Goal: Task Accomplishment & Management: Use online tool/utility

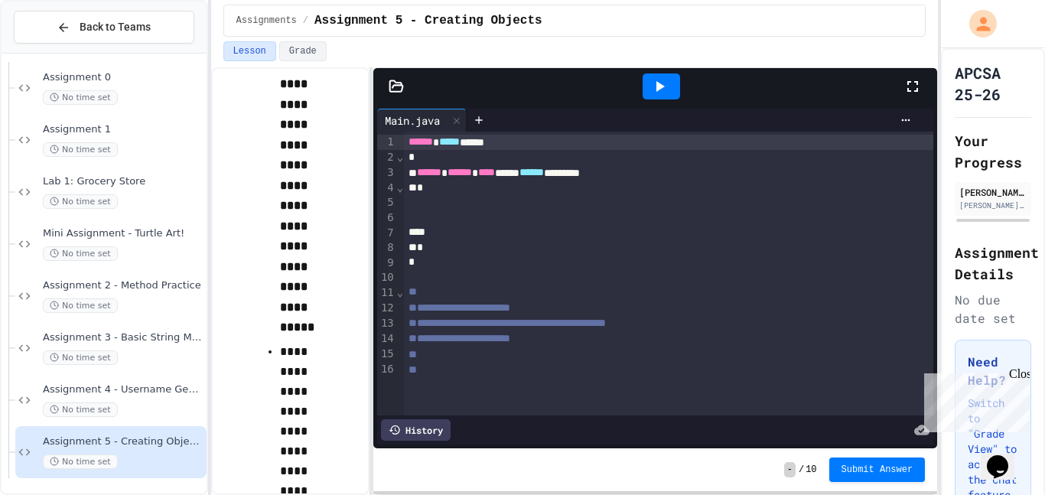
scroll to position [1063, 0]
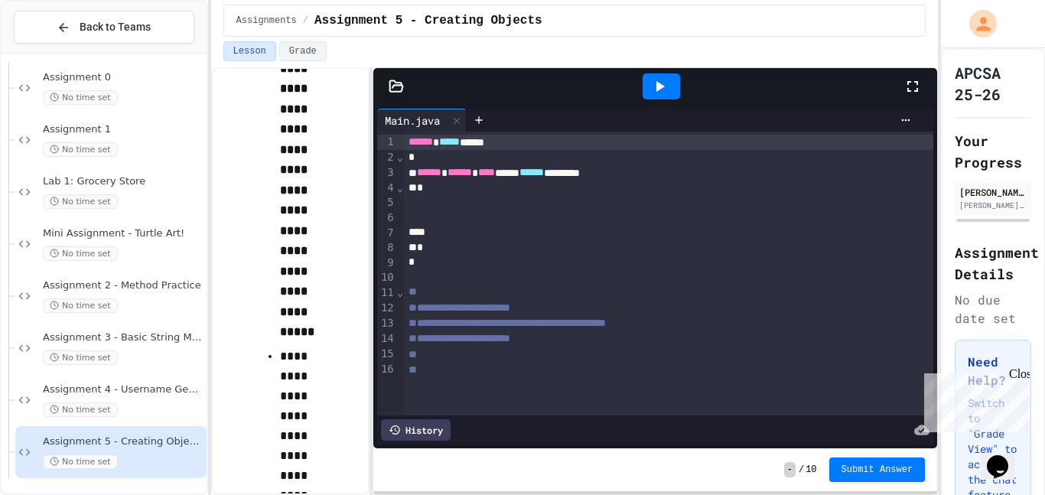
click at [393, 86] on icon at bounding box center [396, 85] width 13 height 11
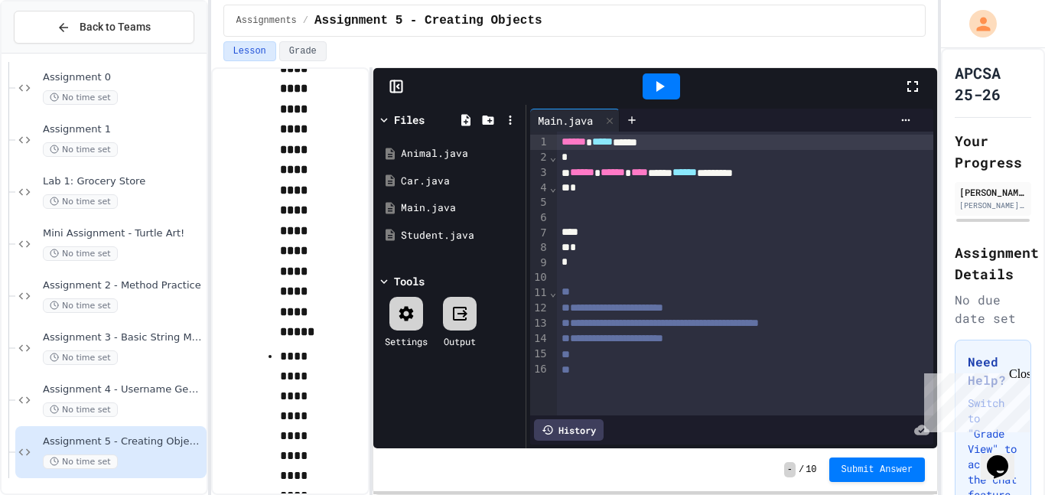
click at [394, 92] on icon at bounding box center [394, 86] width 0 height 11
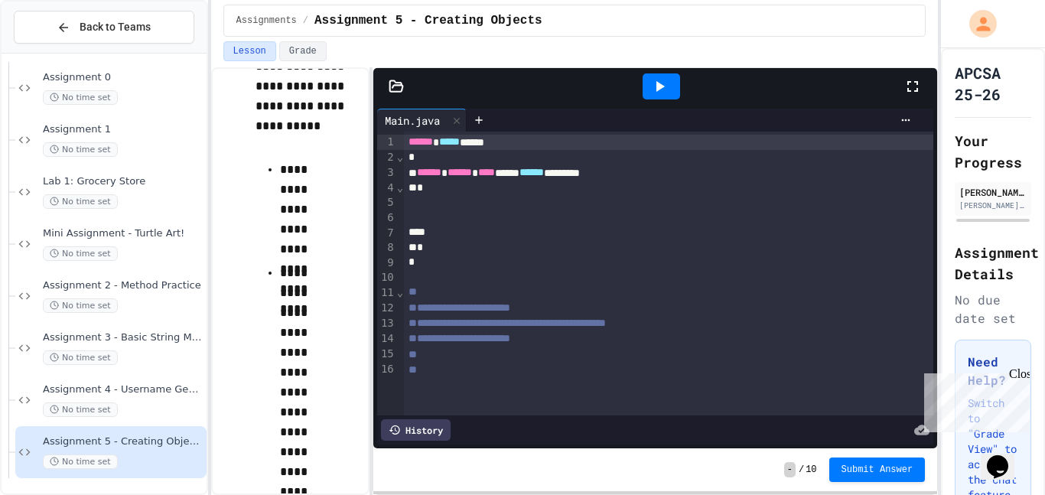
scroll to position [500, 0]
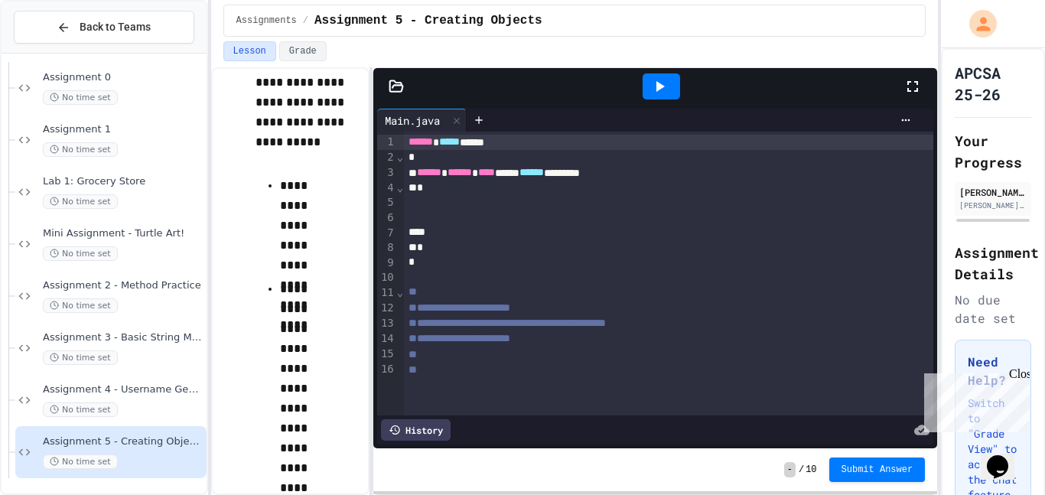
click at [396, 81] on icon at bounding box center [396, 86] width 15 height 15
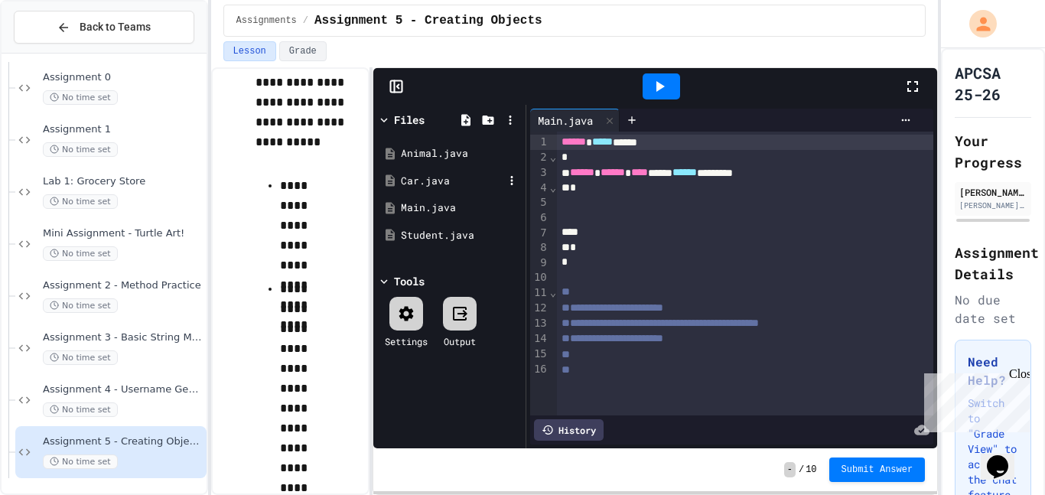
click at [455, 178] on div "Car.java" at bounding box center [452, 181] width 103 height 15
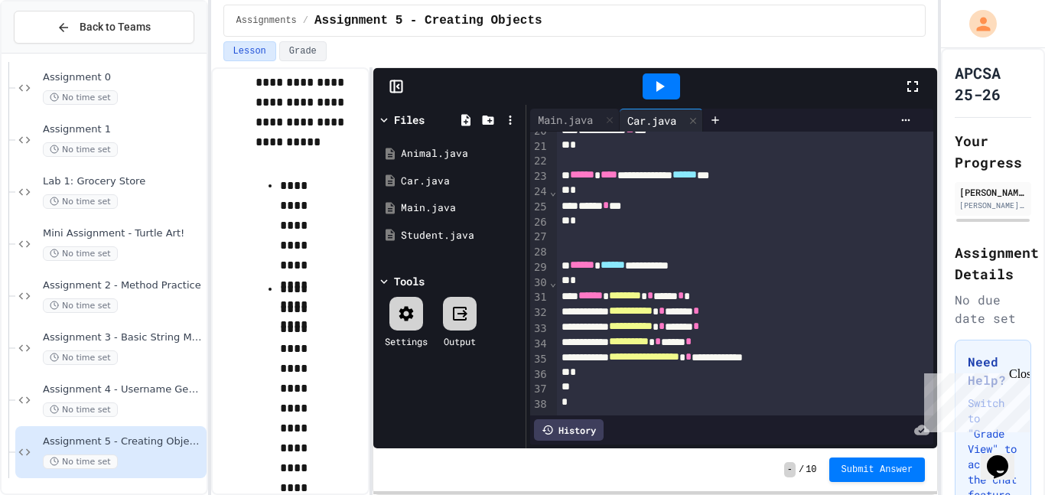
scroll to position [0, 0]
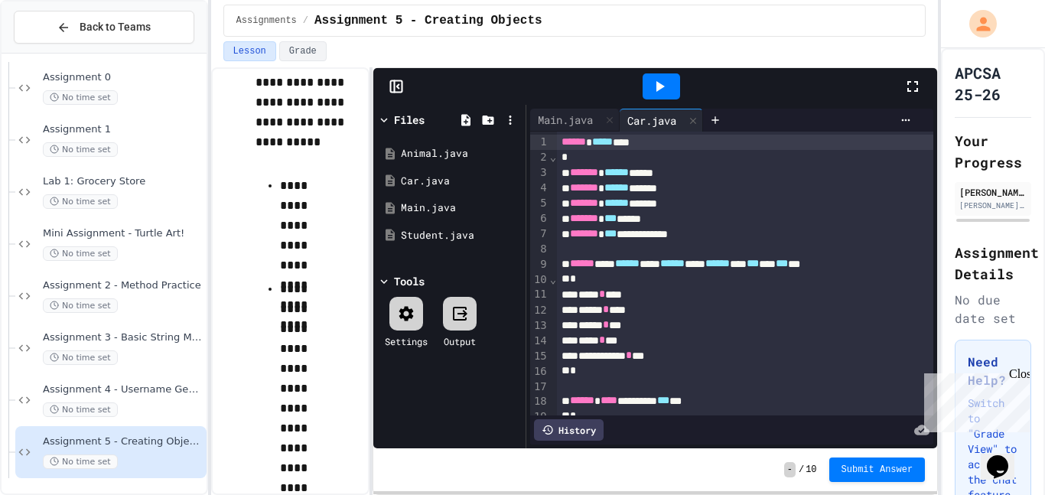
click at [706, 320] on div "***** * **" at bounding box center [745, 324] width 377 height 15
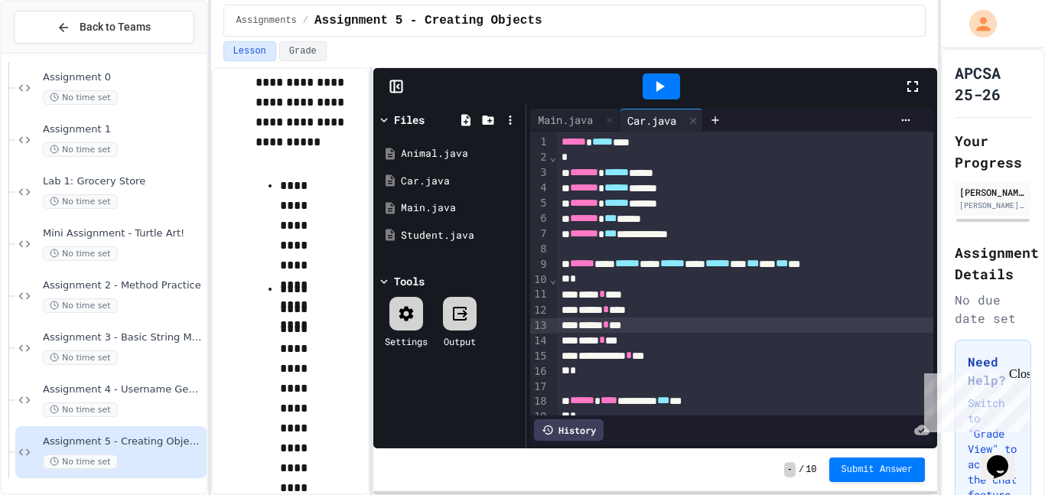
click at [692, 304] on div "***** * ***" at bounding box center [745, 309] width 377 height 15
click at [675, 296] on div "**** * ***" at bounding box center [745, 294] width 377 height 15
click at [378, 124] on icon at bounding box center [384, 120] width 14 height 14
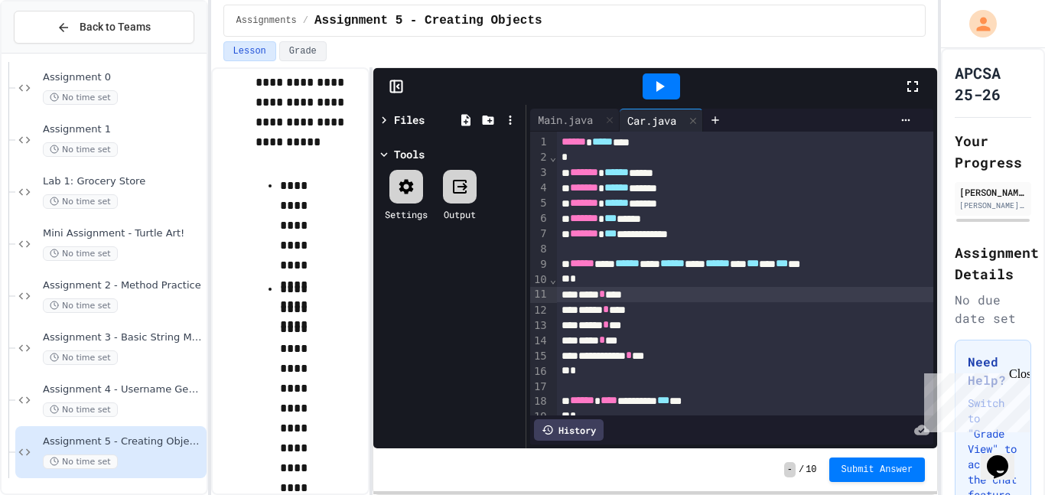
click at [384, 122] on icon at bounding box center [384, 120] width 14 height 14
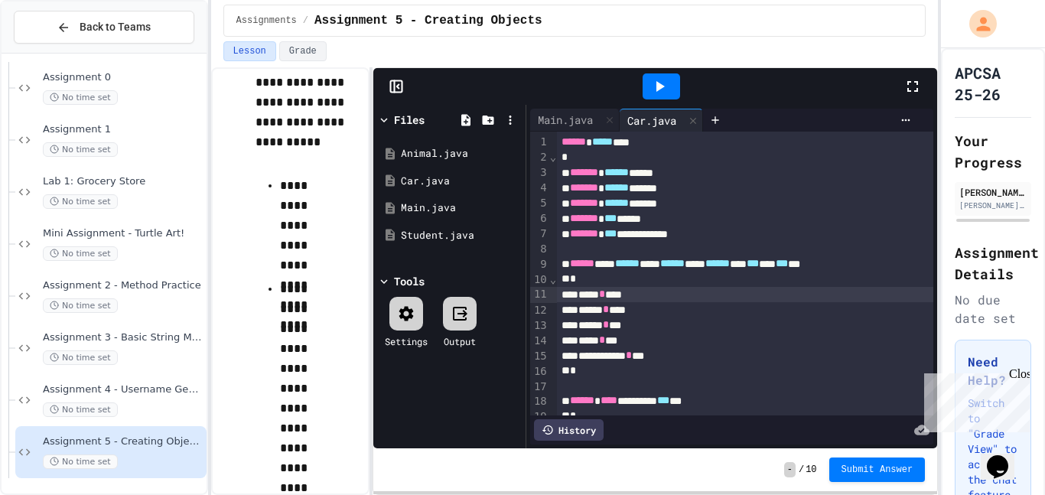
click at [418, 118] on div "Files" at bounding box center [409, 120] width 31 height 16
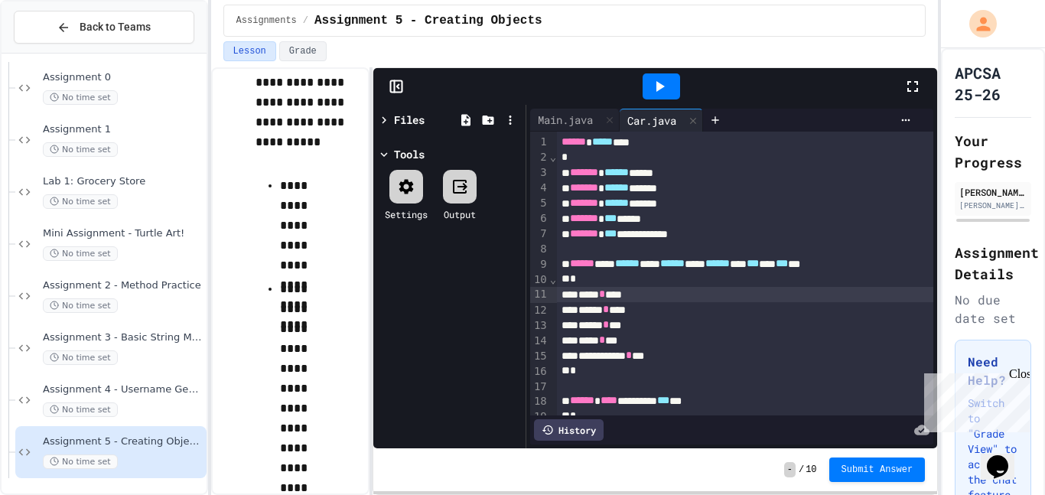
click at [418, 118] on div "Files" at bounding box center [409, 120] width 31 height 16
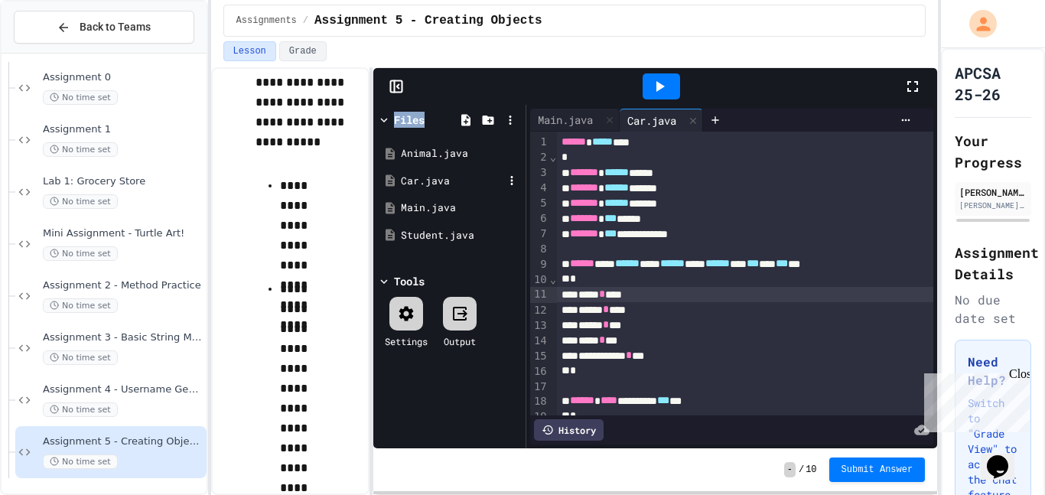
click at [426, 183] on div "Car.java" at bounding box center [452, 181] width 103 height 15
click at [402, 84] on rect at bounding box center [395, 86] width 11 height 11
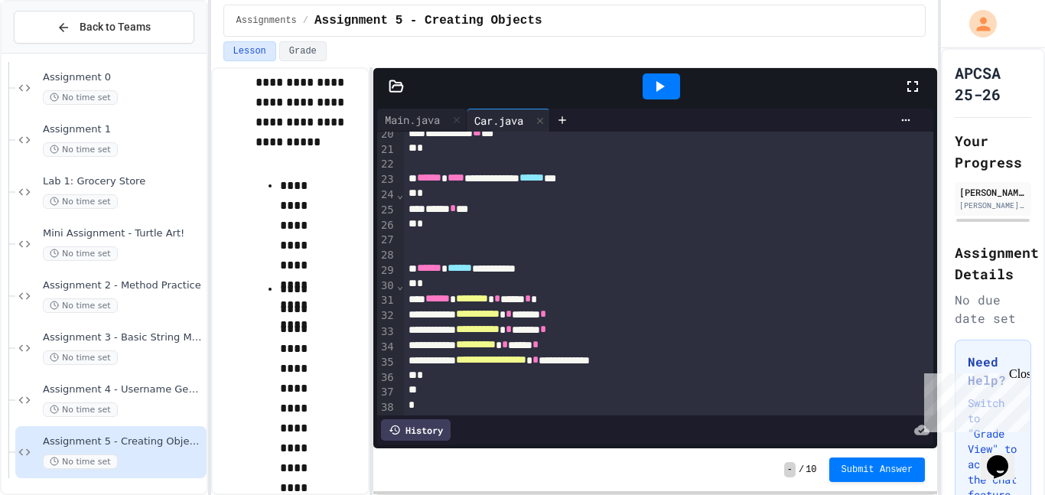
scroll to position [301, 0]
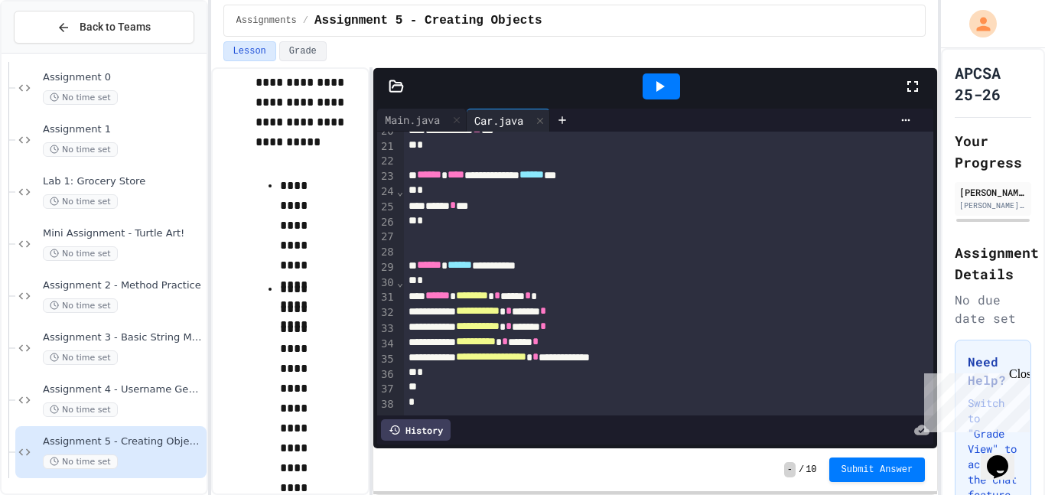
click at [405, 94] on div at bounding box center [655, 86] width 564 height 37
click at [399, 90] on icon at bounding box center [396, 86] width 15 height 15
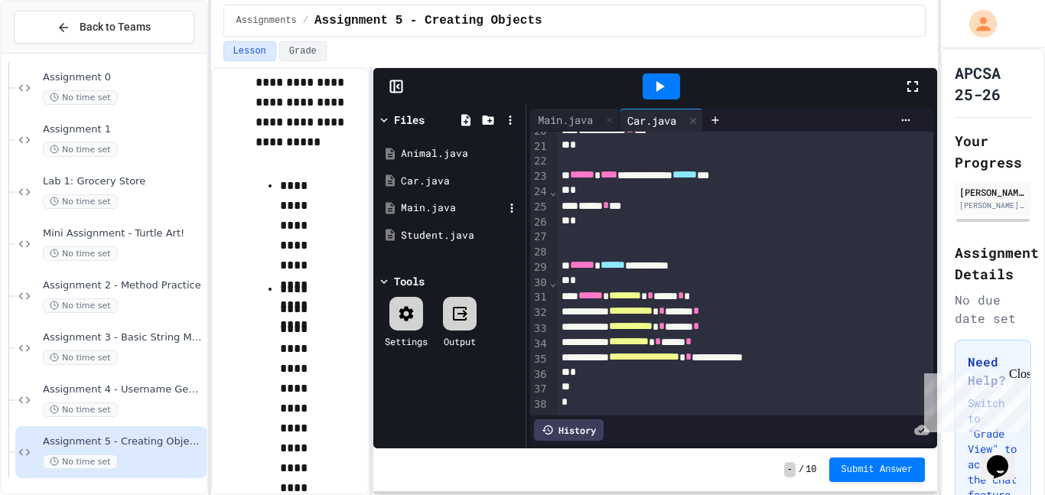
click at [431, 212] on div "Main.java" at bounding box center [452, 207] width 103 height 15
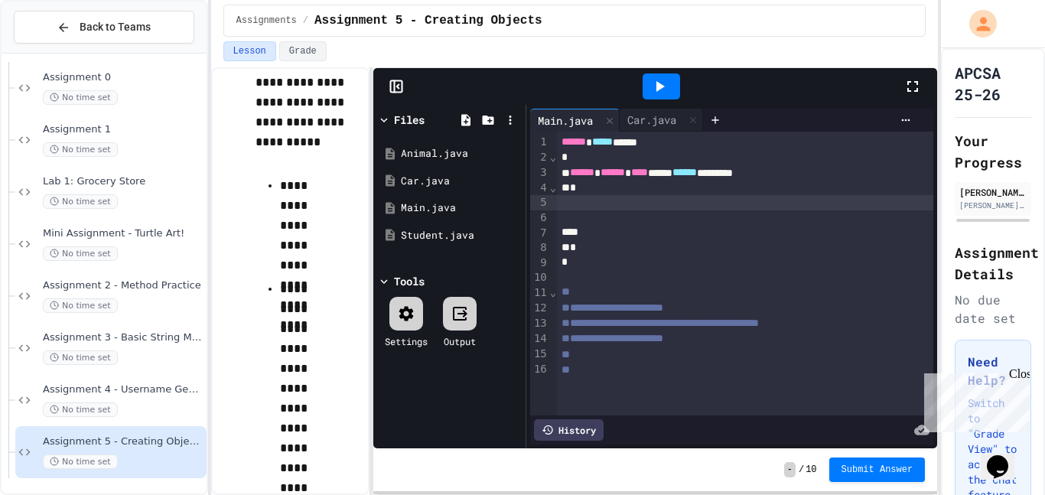
click at [649, 208] on div at bounding box center [745, 202] width 377 height 15
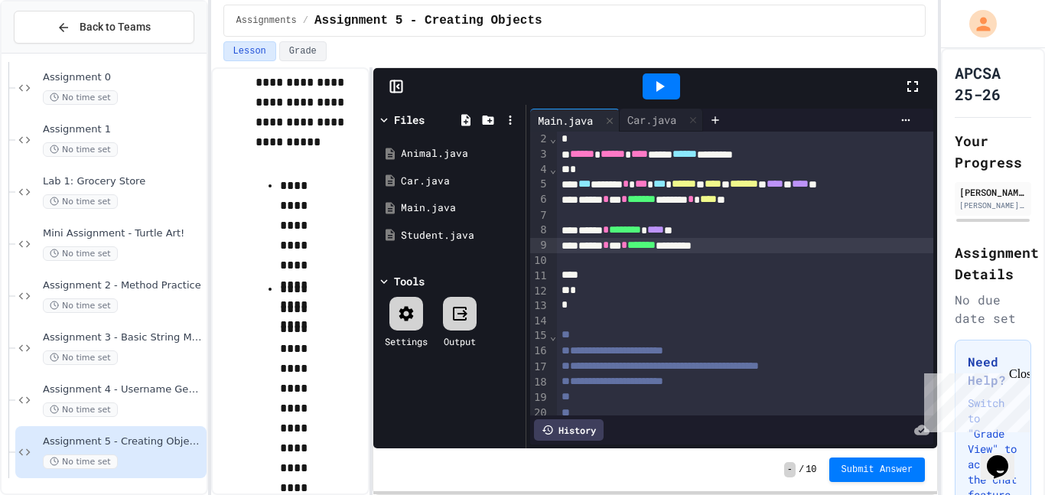
scroll to position [27, 0]
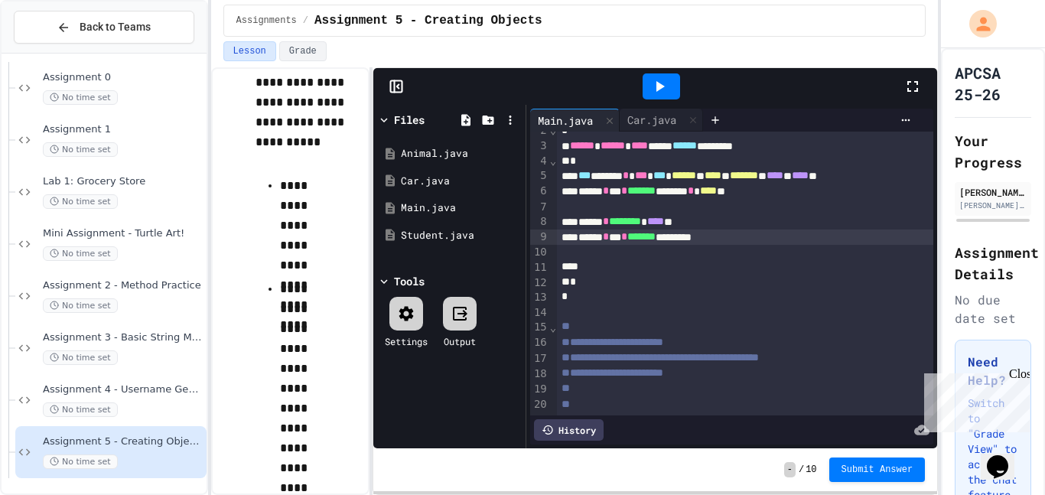
click at [743, 374] on div "**********" at bounding box center [745, 373] width 377 height 15
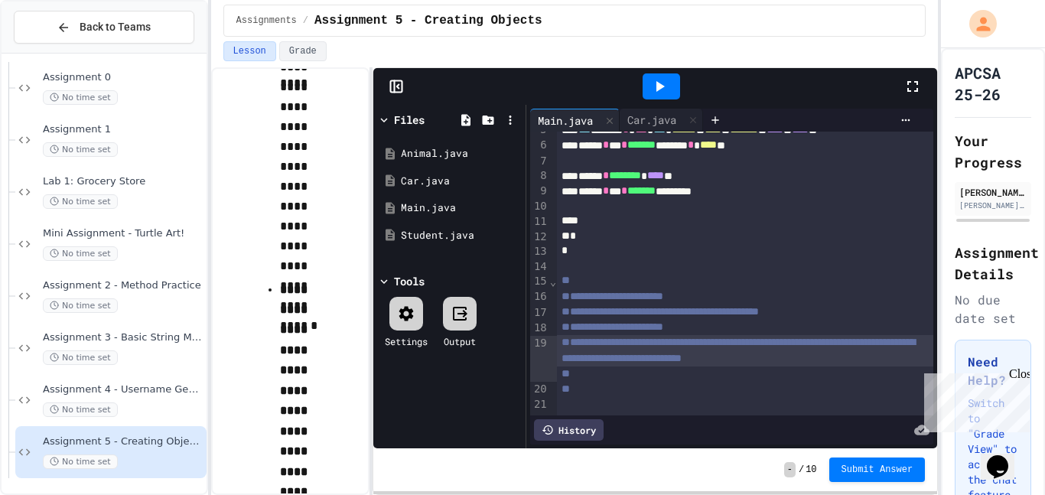
scroll to position [744, 0]
click at [325, 377] on p "**********" at bounding box center [305, 470] width 51 height 385
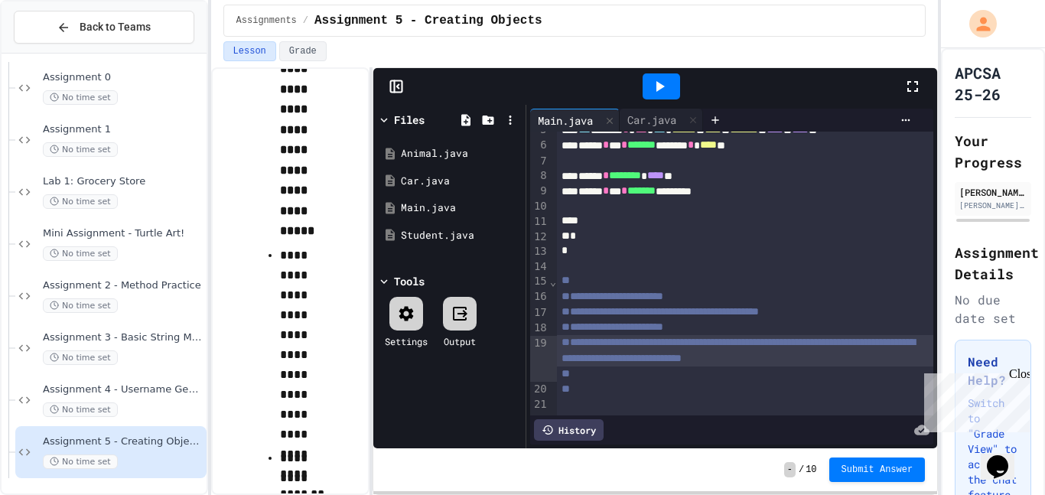
scroll to position [1208, 0]
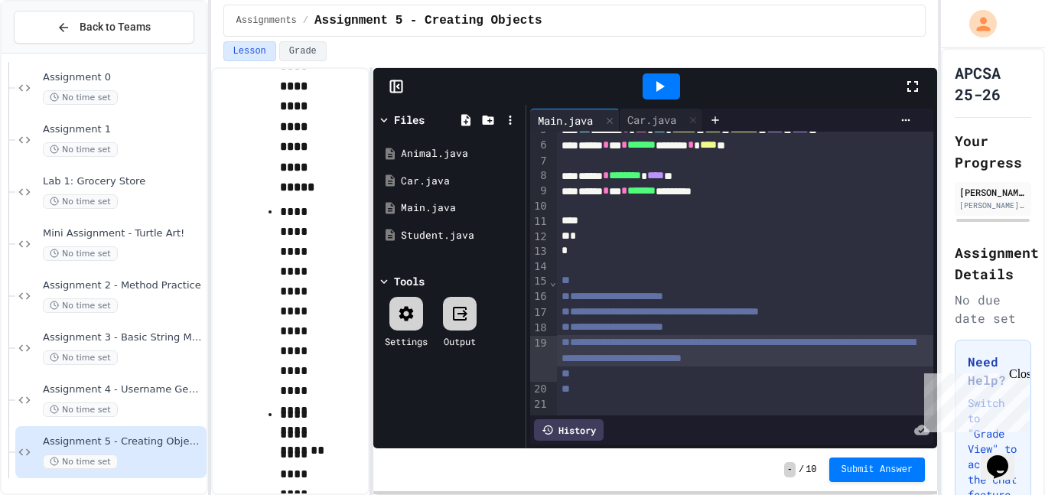
click at [658, 85] on icon at bounding box center [660, 86] width 8 height 11
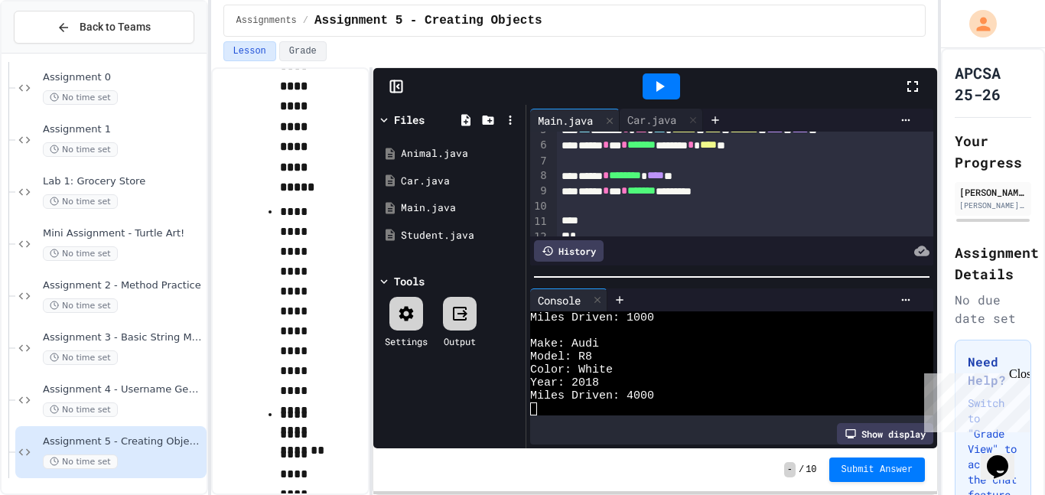
scroll to position [52, 0]
click at [857, 472] on span "Submit Answer" at bounding box center [877, 468] width 72 height 12
